Goal: Transaction & Acquisition: Purchase product/service

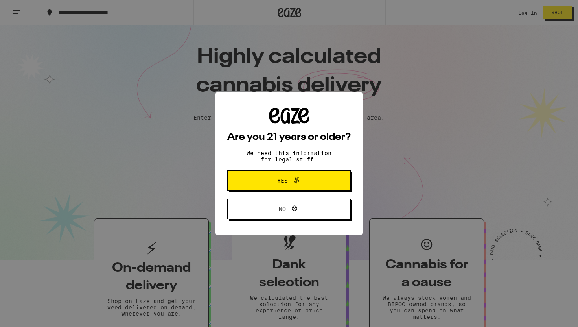
click at [387, 128] on div "Are you 21 years or older? We need this information for legal stuff. Yes No" at bounding box center [289, 163] width 578 height 327
click at [312, 184] on span "Yes" at bounding box center [289, 180] width 60 height 10
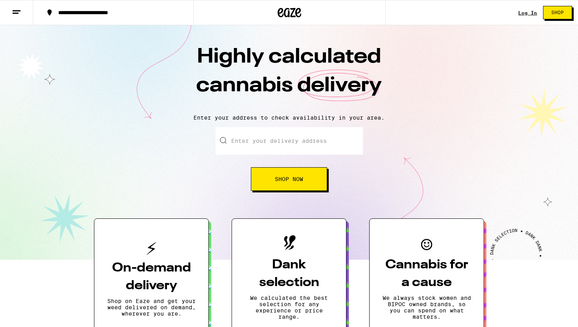
click at [287, 142] on input "Enter your delivery address" at bounding box center [288, 141] width 147 height 28
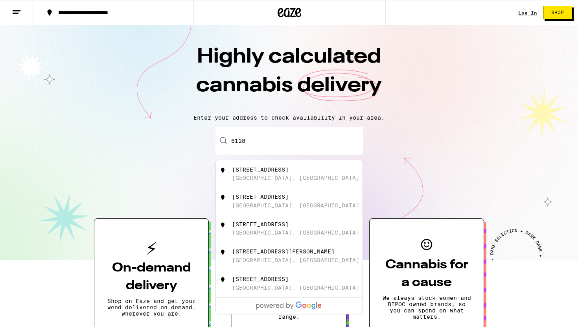
click at [279, 208] on div "[STREET_ADDRESS]" at bounding box center [302, 200] width 140 height 15
type input "[STREET_ADDRESS]"
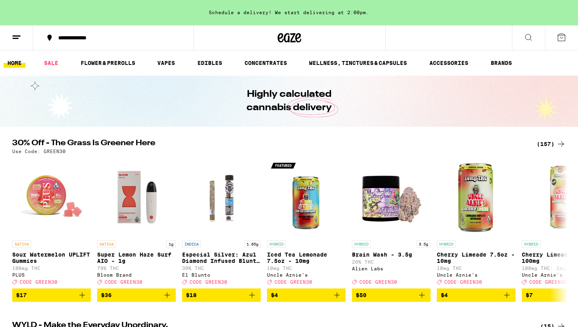
click at [528, 40] on icon at bounding box center [528, 37] width 9 height 9
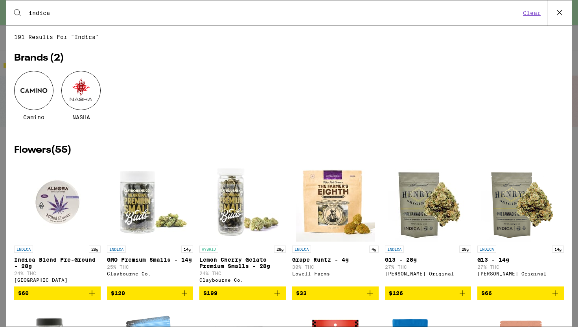
type input "indica"
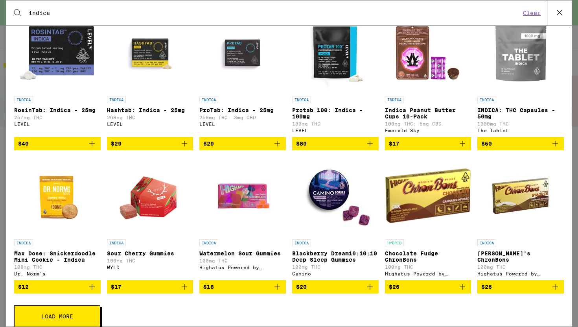
scroll to position [1217, 0]
